Goal: Transaction & Acquisition: Book appointment/travel/reservation

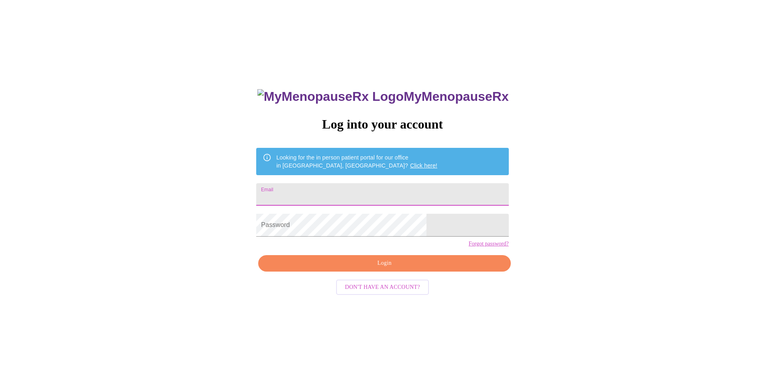
click at [339, 192] on input "Email" at bounding box center [382, 194] width 252 height 22
type input "[EMAIL_ADDRESS][DOMAIN_NAME]"
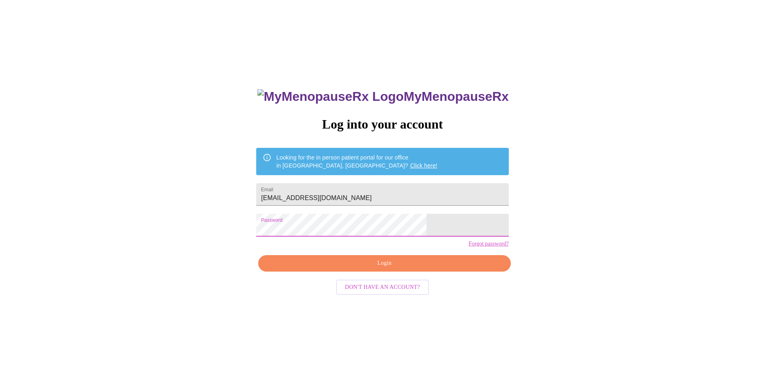
click at [365, 257] on div "MyMenopauseRx Log into your account Looking for the in person patient portal fo…" at bounding box center [382, 259] width 268 height 366
click at [374, 268] on span "Login" at bounding box center [384, 263] width 234 height 10
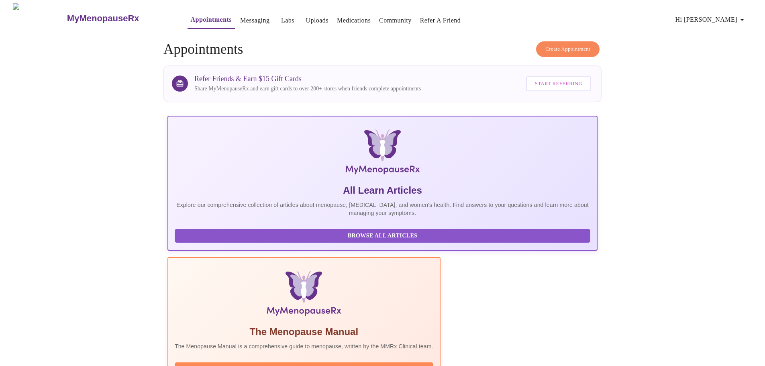
click at [565, 45] on span "Create Appointment" at bounding box center [567, 49] width 45 height 9
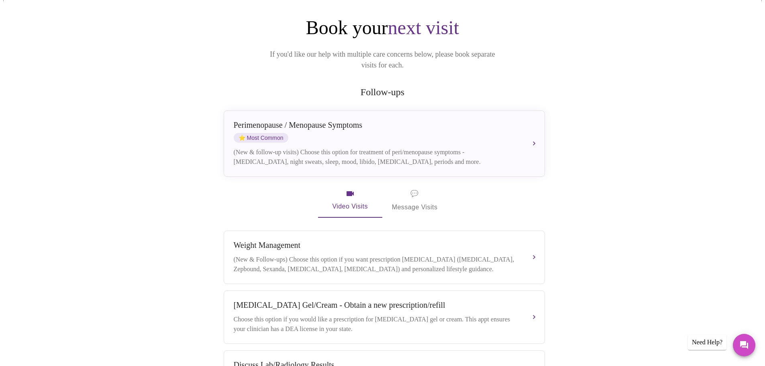
scroll to position [80, 0]
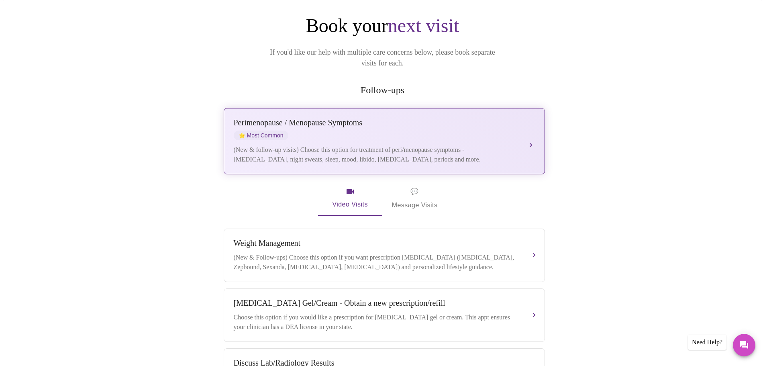
click at [528, 129] on button "[MEDICAL_DATA] / Menopause Symptoms ⭐ Most Common (New & follow-up visits) Choo…" at bounding box center [384, 141] width 321 height 66
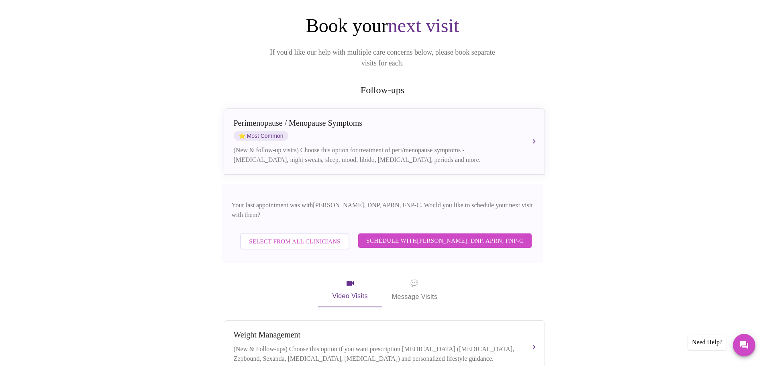
click at [438, 235] on span "Schedule with [PERSON_NAME], DNP, APRN, FNP-C" at bounding box center [444, 240] width 157 height 10
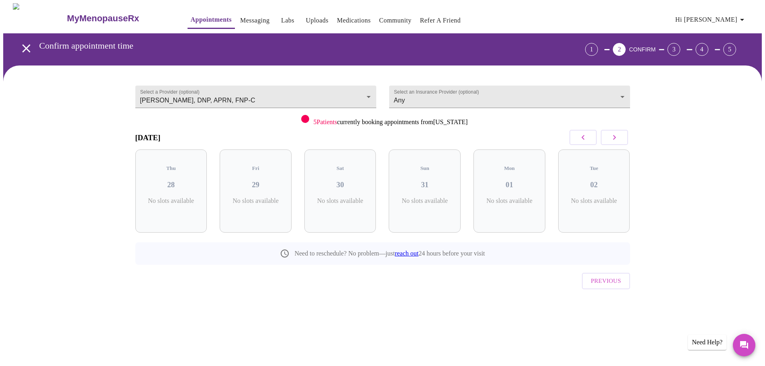
scroll to position [0, 0]
click at [618, 137] on icon "button" at bounding box center [617, 138] width 10 height 10
click at [619, 137] on icon "button" at bounding box center [617, 138] width 10 height 10
click at [619, 136] on icon "button" at bounding box center [617, 138] width 10 height 10
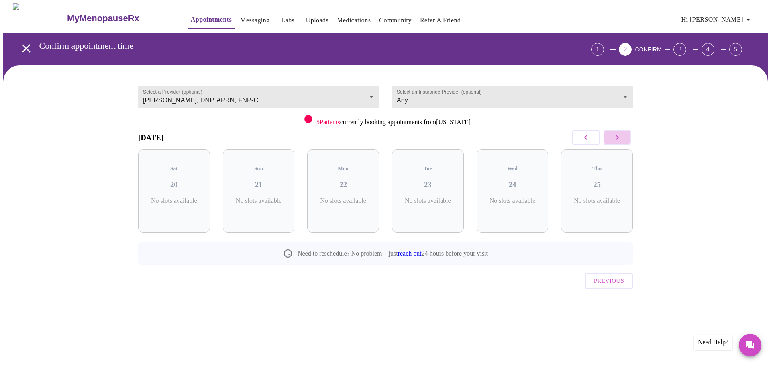
click at [619, 136] on icon "button" at bounding box center [617, 138] width 10 height 10
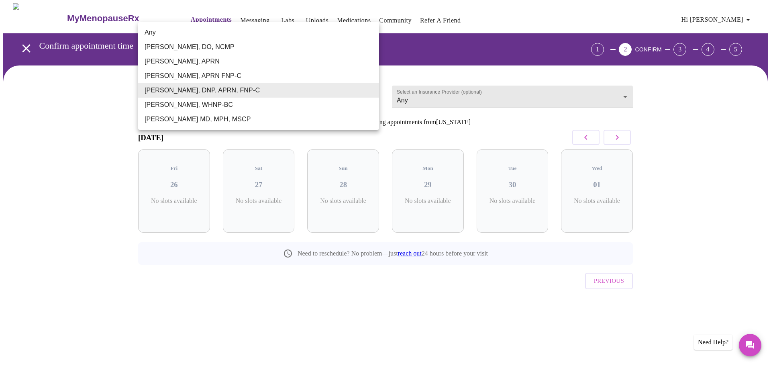
click at [369, 94] on body "MyMenopauseRx Appointments Messaging Labs Uploads Medications Community Refer a…" at bounding box center [385, 166] width 765 height 326
click at [144, 31] on li "Any" at bounding box center [258, 32] width 241 height 14
type input "Any"
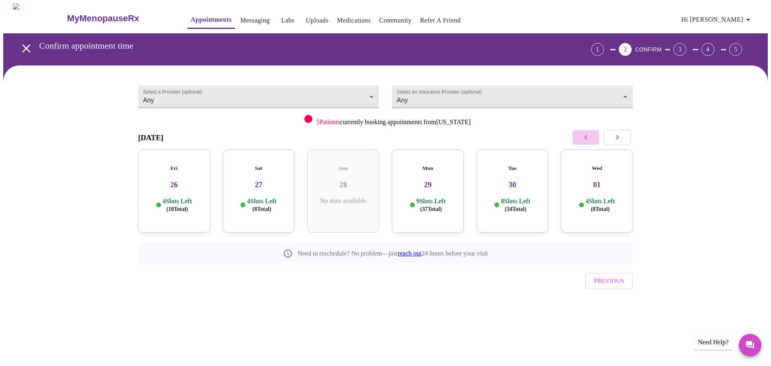
click at [585, 137] on icon "button" at bounding box center [586, 138] width 10 height 10
click at [585, 138] on icon "button" at bounding box center [585, 137] width 3 height 5
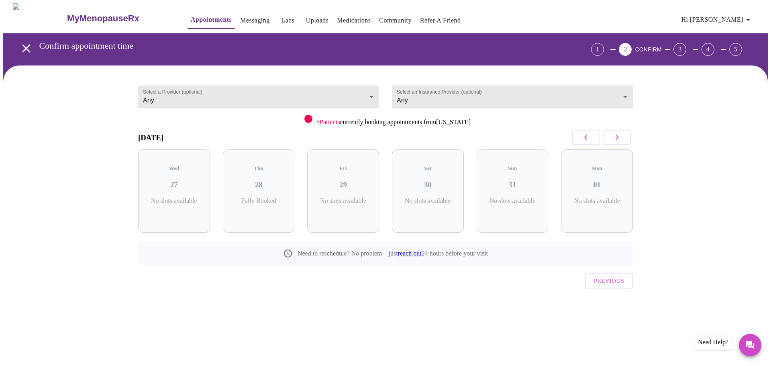
click at [614, 139] on icon "button" at bounding box center [617, 138] width 10 height 10
click at [614, 138] on icon "button" at bounding box center [617, 138] width 10 height 10
click at [584, 138] on icon "button" at bounding box center [585, 137] width 3 height 5
click at [169, 183] on h3 "02" at bounding box center [174, 184] width 59 height 9
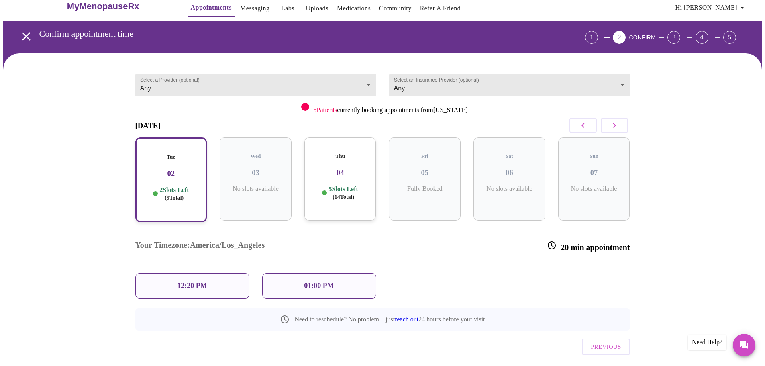
scroll to position [18, 0]
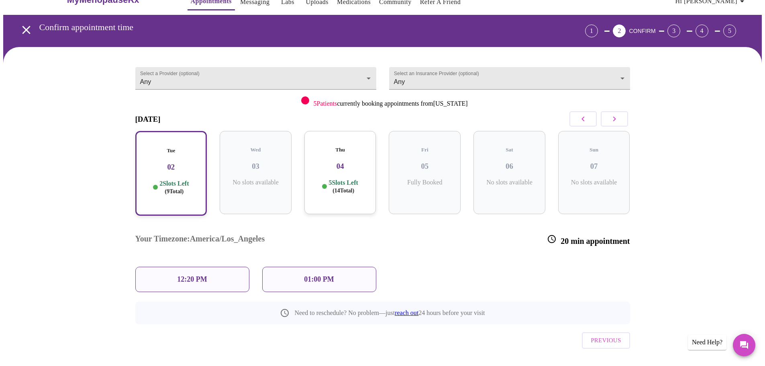
click at [346, 173] on div "Thu 04 5 Slots Left ( 14 Total)" at bounding box center [340, 172] width 72 height 83
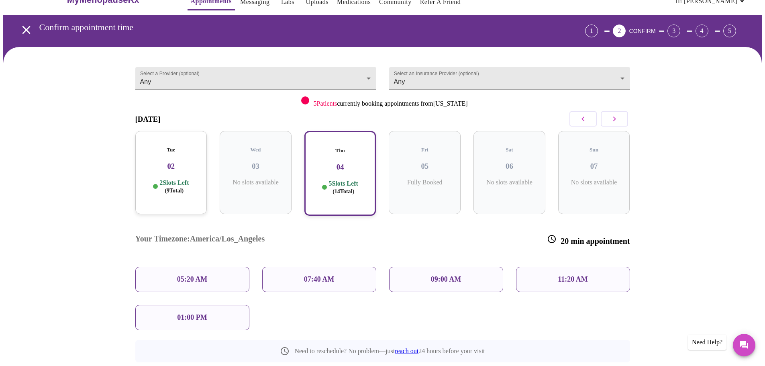
click at [616, 119] on icon "button" at bounding box center [615, 119] width 10 height 10
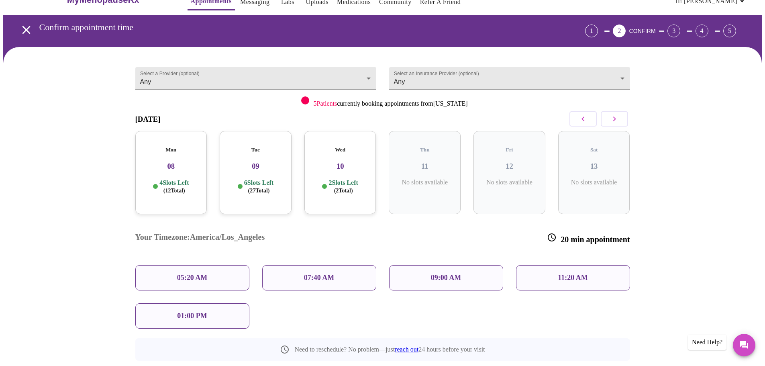
scroll to position [0, 0]
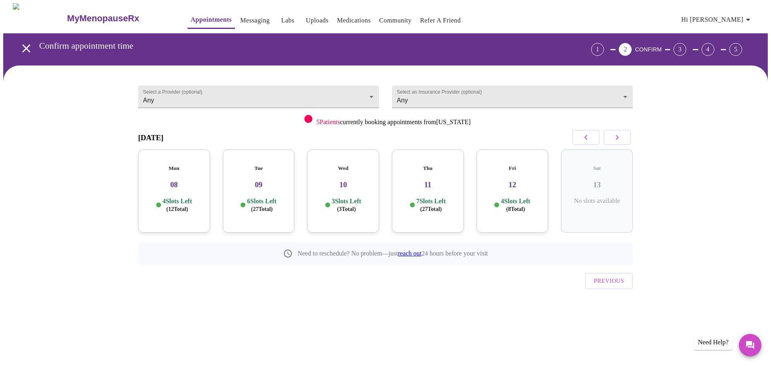
click at [169, 180] on h3 "08" at bounding box center [174, 184] width 59 height 9
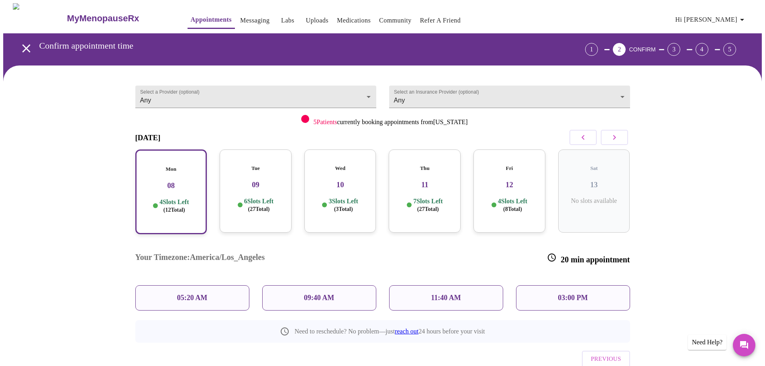
click at [323, 294] on p "09:40 AM" at bounding box center [319, 298] width 31 height 8
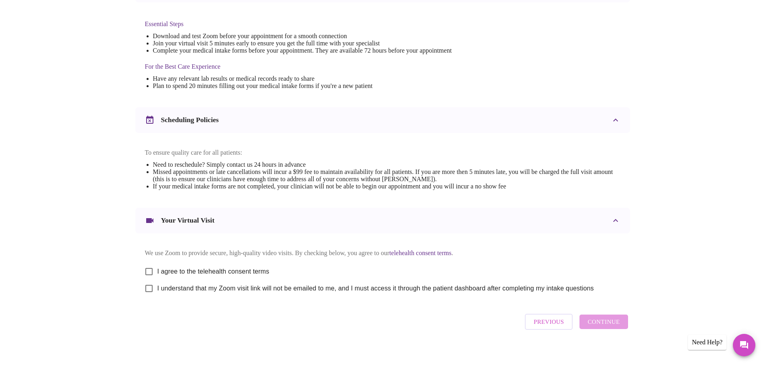
scroll to position [231, 0]
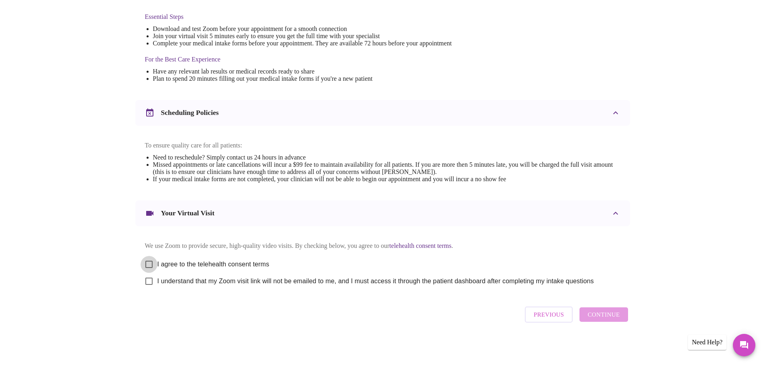
click at [149, 256] on input "I agree to the telehealth consent terms" at bounding box center [149, 264] width 17 height 17
checkbox input "true"
click at [148, 278] on input "I understand that my Zoom visit link will not be emailed to me, and I must acce…" at bounding box center [149, 281] width 17 height 17
checkbox input "true"
click at [605, 318] on span "Continue" at bounding box center [604, 314] width 32 height 10
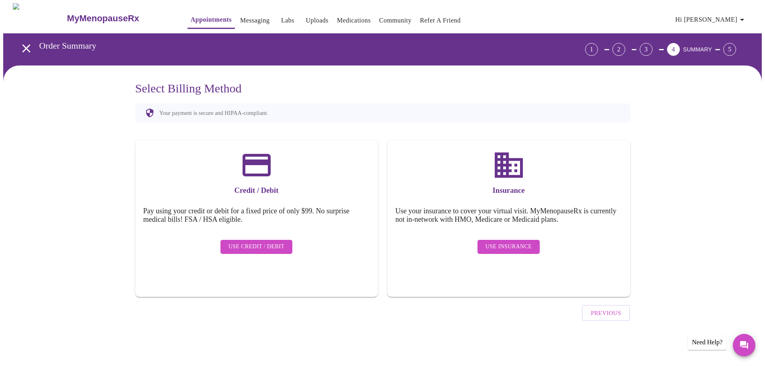
scroll to position [0, 0]
click at [515, 242] on span "Use Insurance" at bounding box center [511, 247] width 46 height 10
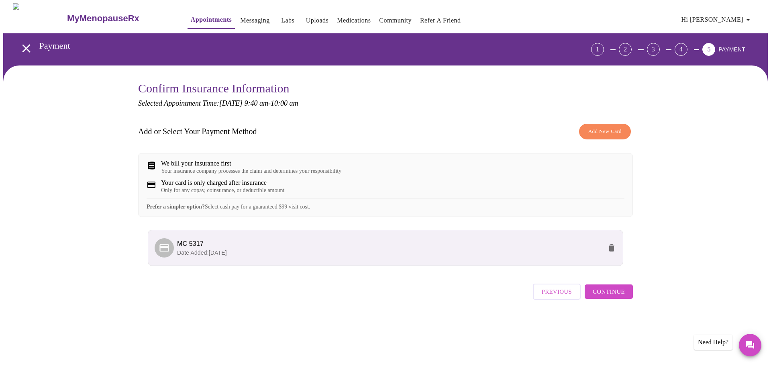
click at [616, 297] on span "Continue" at bounding box center [609, 291] width 32 height 10
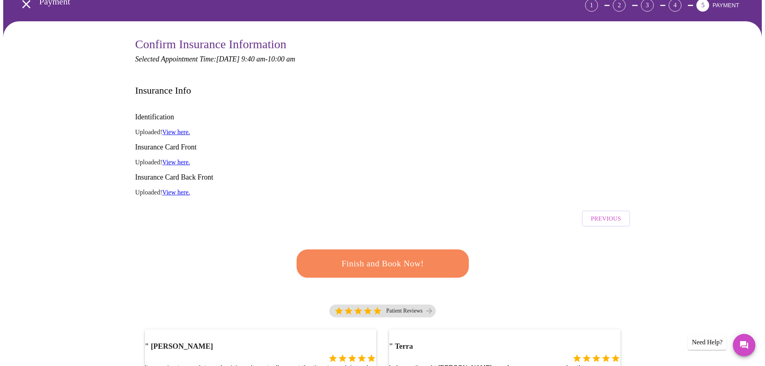
scroll to position [40, 0]
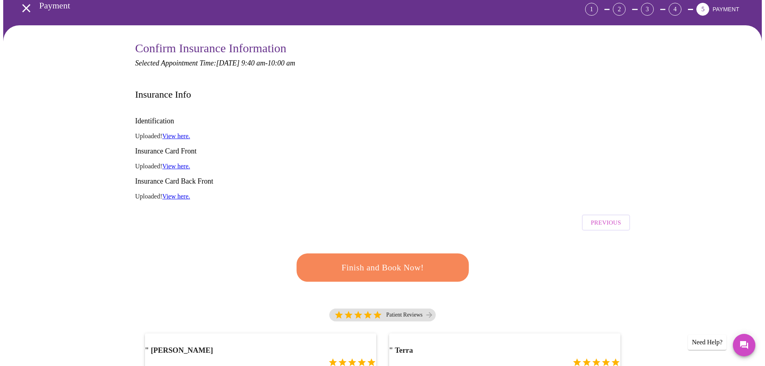
click at [381, 260] on span "Finish and Book Now!" at bounding box center [382, 267] width 149 height 15
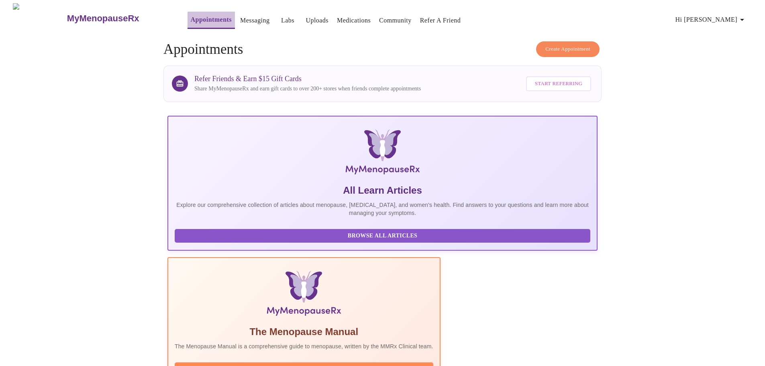
click at [191, 14] on link "Appointments" at bounding box center [211, 19] width 41 height 11
click at [95, 14] on h3 "MyMenopauseRx" at bounding box center [103, 18] width 72 height 10
click at [731, 19] on span "Hi [PERSON_NAME]" at bounding box center [711, 19] width 71 height 11
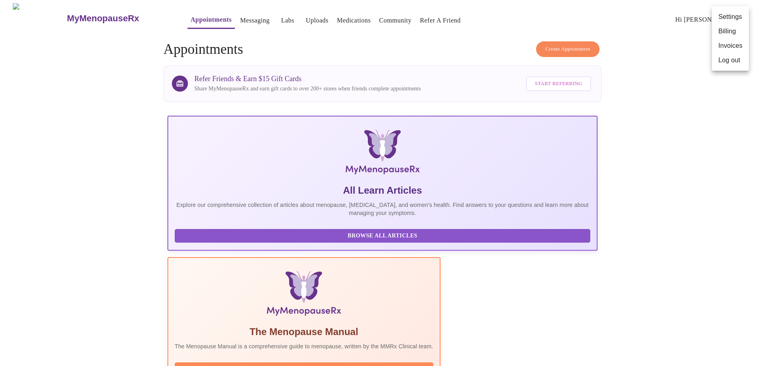
click at [700, 96] on div at bounding box center [385, 183] width 771 height 366
